Goal: Communication & Community: Connect with others

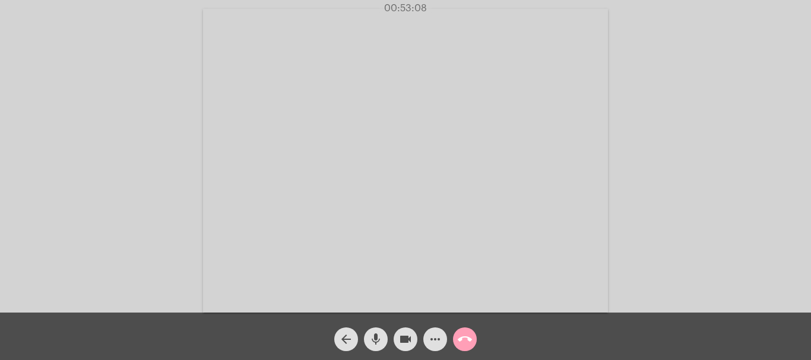
click at [464, 343] on mat-icon "call_end" at bounding box center [465, 340] width 14 height 14
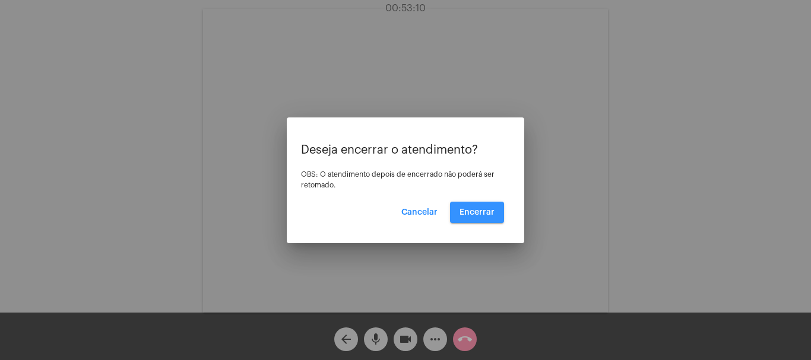
click at [480, 215] on span "Encerrar" at bounding box center [477, 212] width 35 height 8
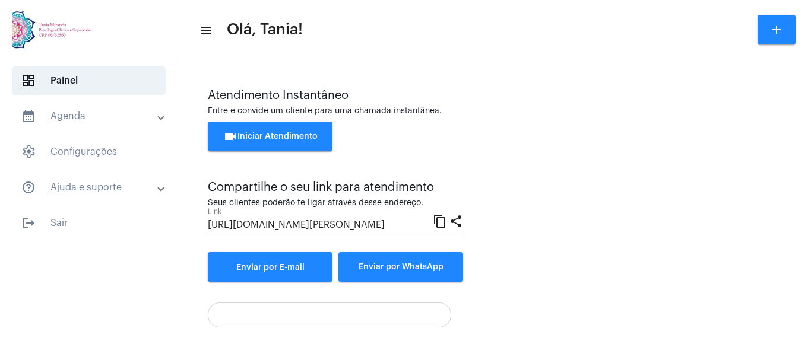
scroll to position [236, 0]
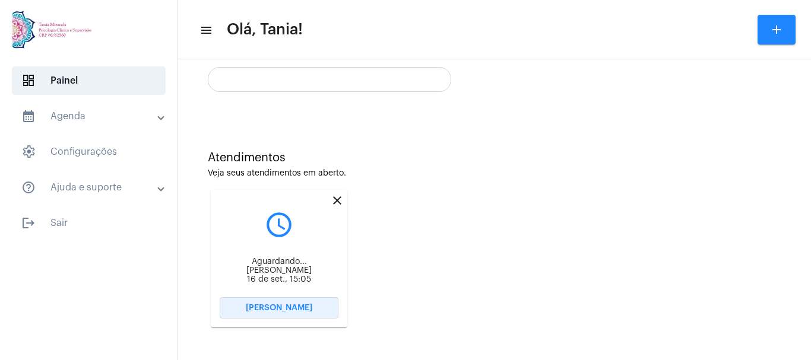
click at [280, 305] on span "[PERSON_NAME]" at bounding box center [279, 308] width 67 height 8
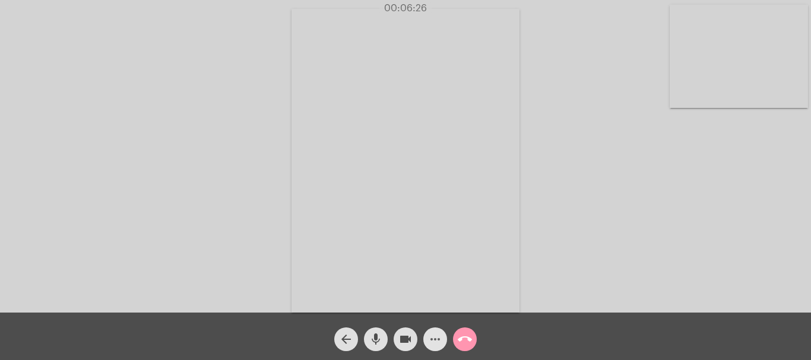
click at [437, 344] on mat-icon "more_horiz" at bounding box center [435, 340] width 14 height 14
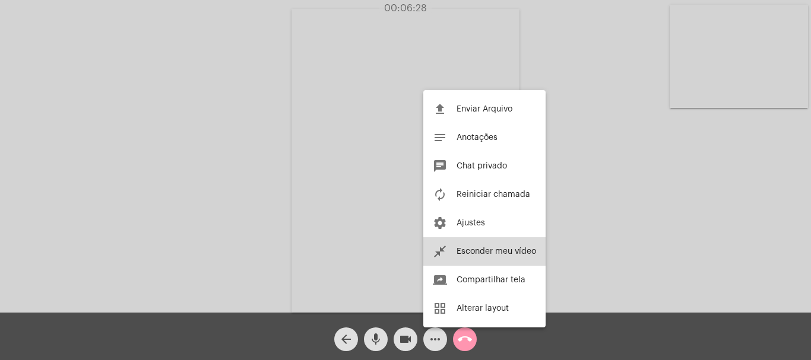
click at [482, 252] on span "Esconder meu vídeo" at bounding box center [497, 252] width 80 height 8
